Goal: Find specific page/section: Find specific page/section

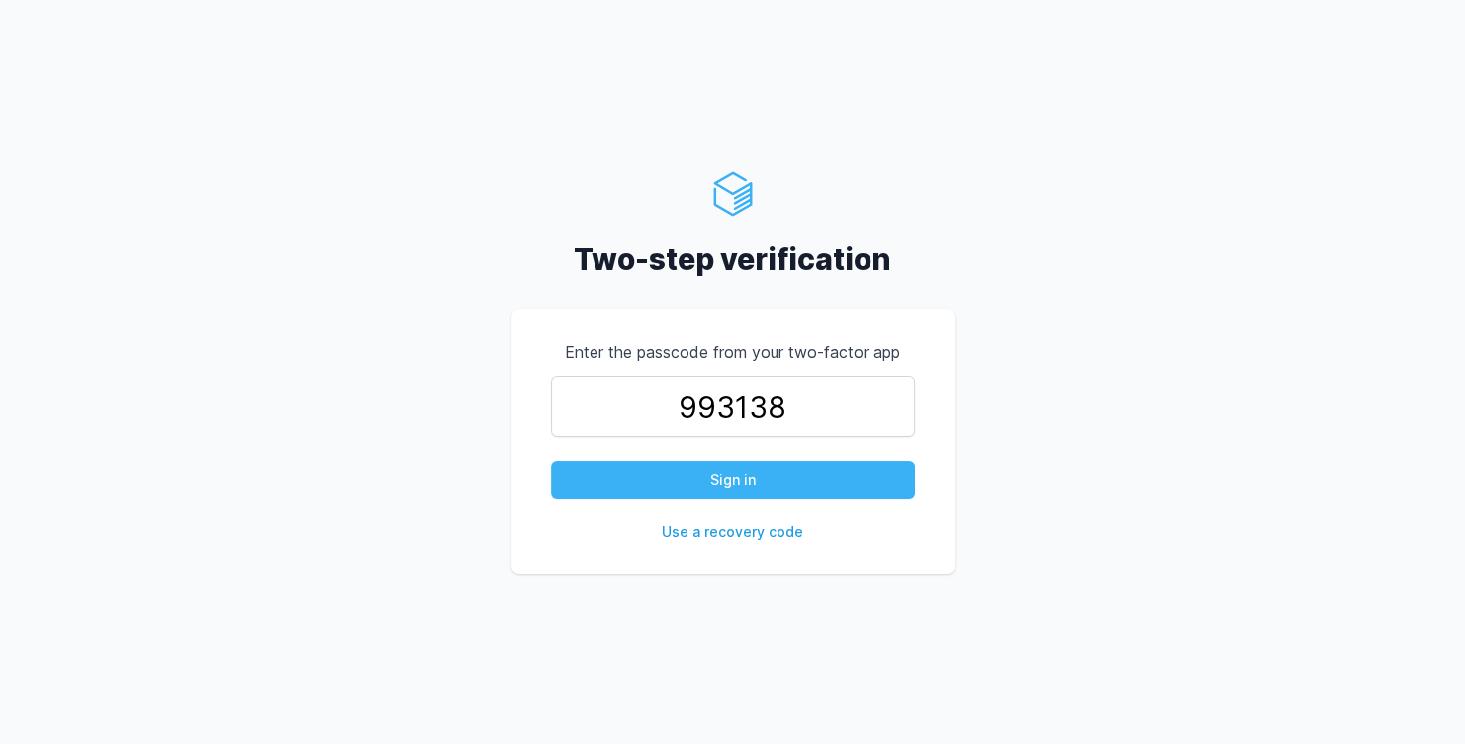
type input "993138"
click at [721, 469] on button "Sign in" at bounding box center [733, 480] width 364 height 38
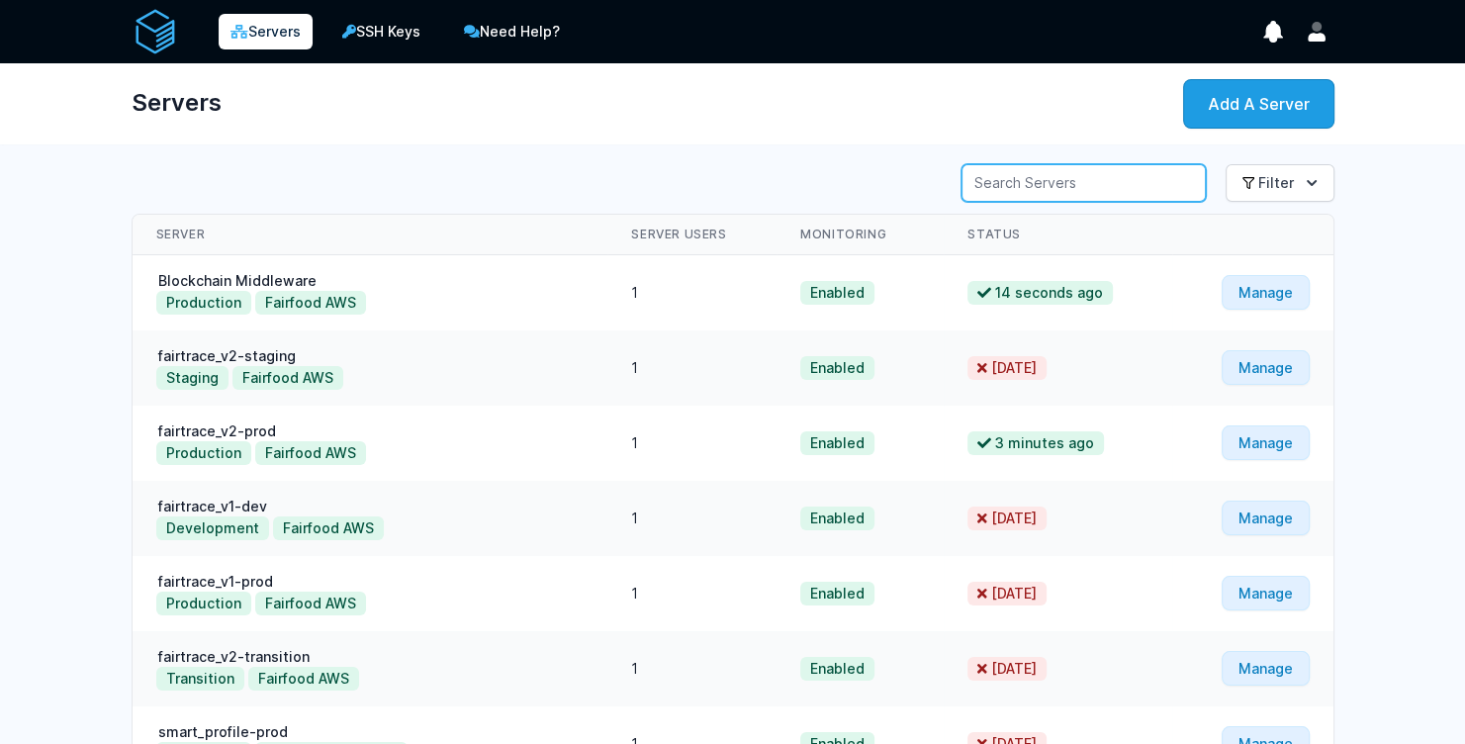
click at [1071, 192] on input "Server Search" at bounding box center [1084, 183] width 244 height 38
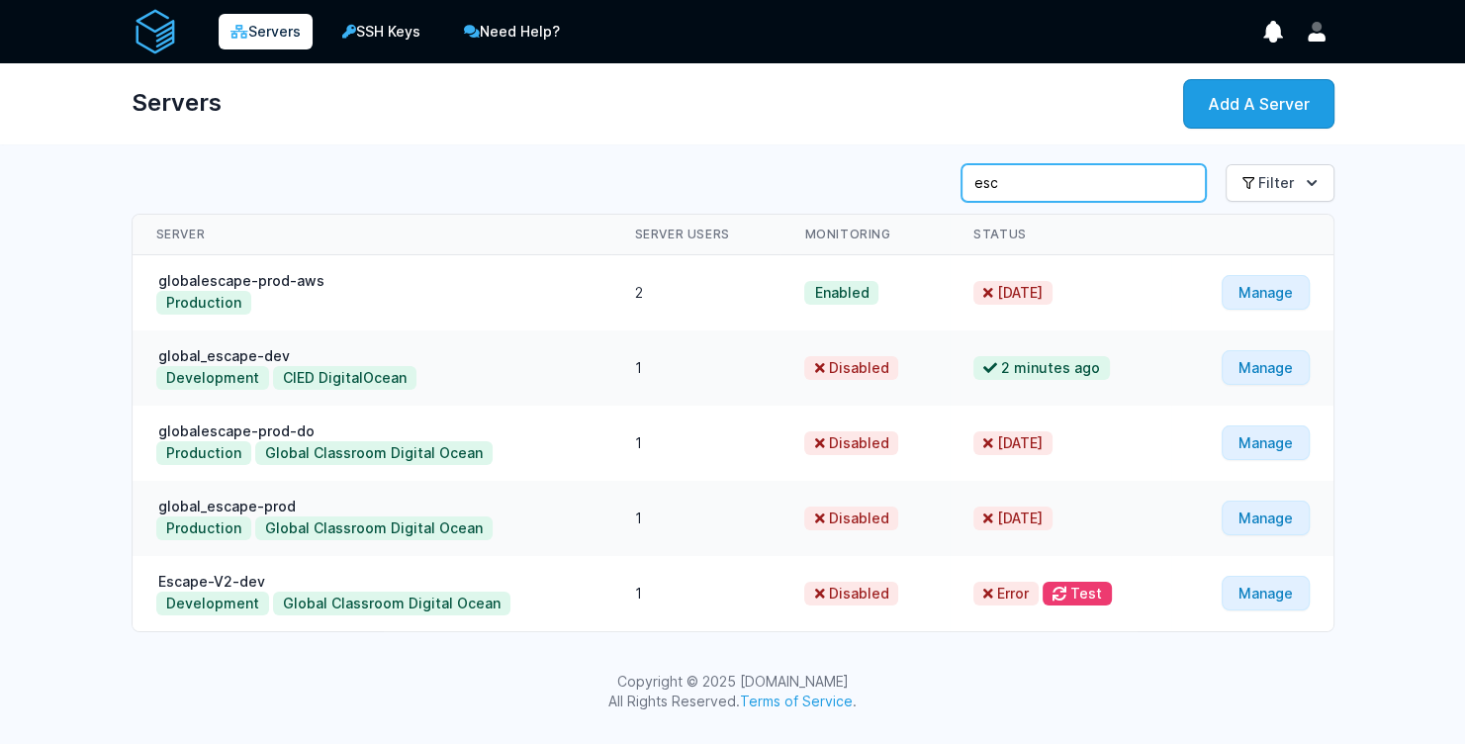
type input "esc"
click at [247, 504] on link "global_escape-prod" at bounding box center [226, 506] width 141 height 17
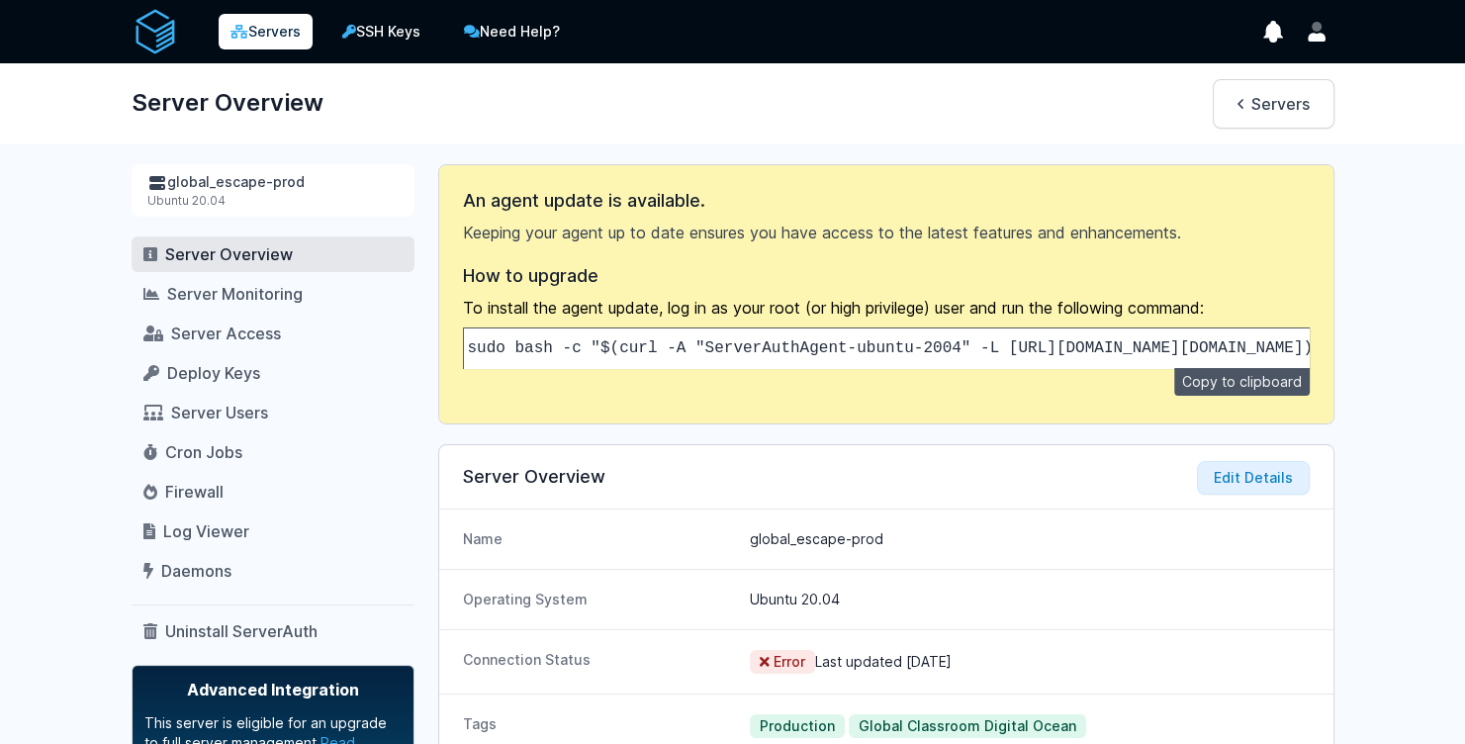
scroll to position [252, 0]
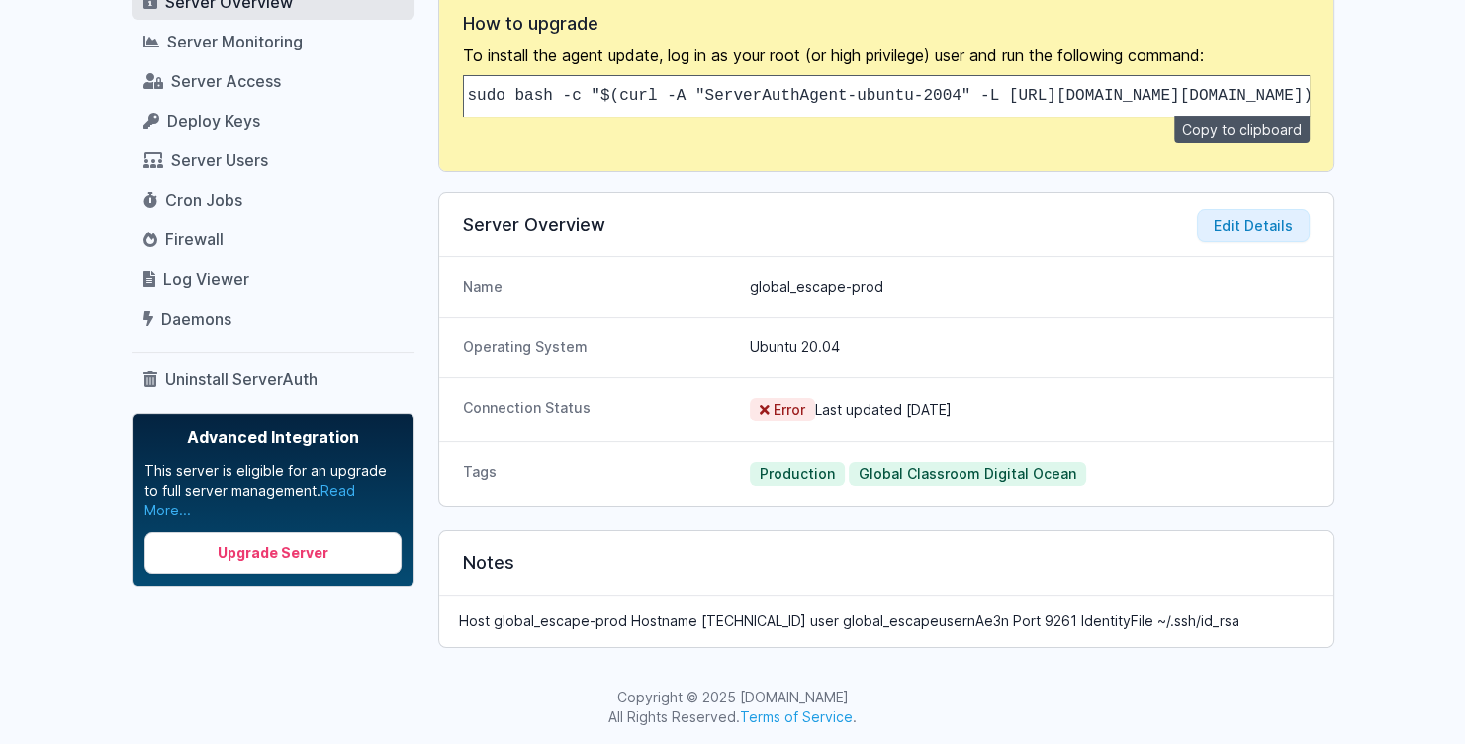
click at [911, 615] on p "Host global_escape-prod Hostname 159.223.18.143 user global_escapeusernAe3n Por…" at bounding box center [886, 622] width 855 height 20
